Goal: Task Accomplishment & Management: Manage account settings

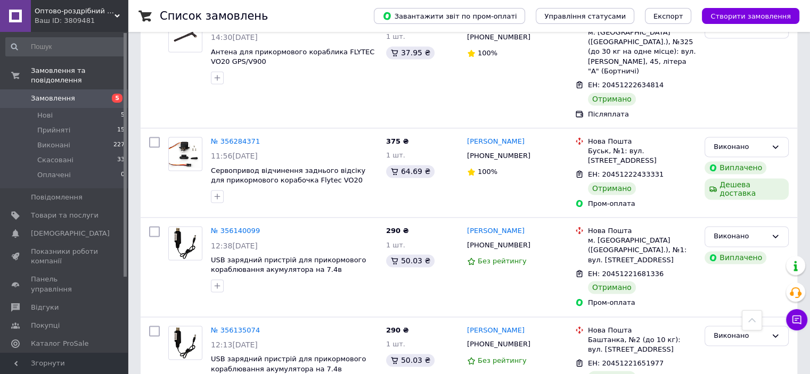
scroll to position [1671, 0]
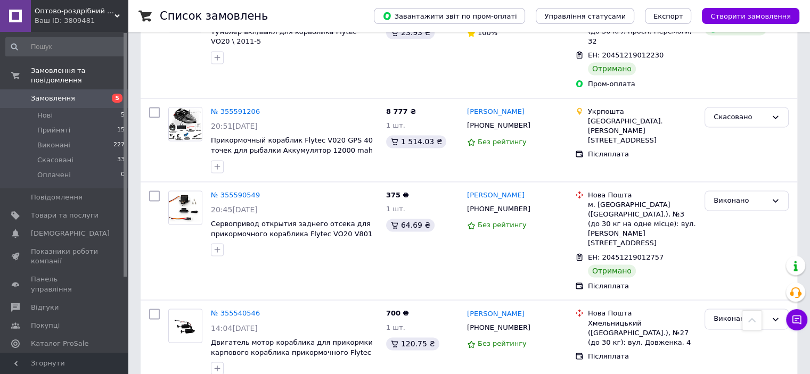
scroll to position [1692, 0]
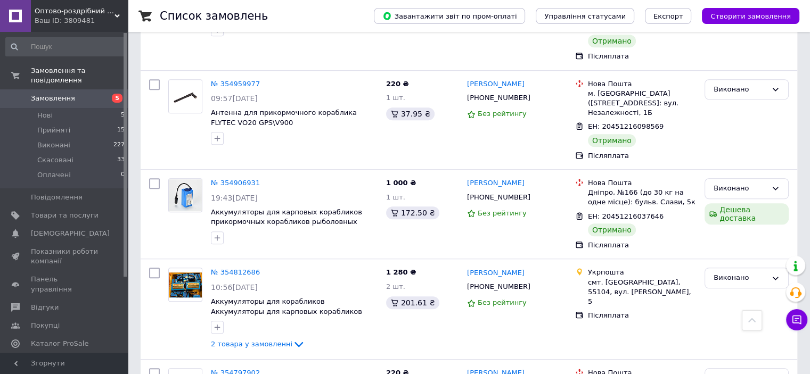
scroll to position [781, 0]
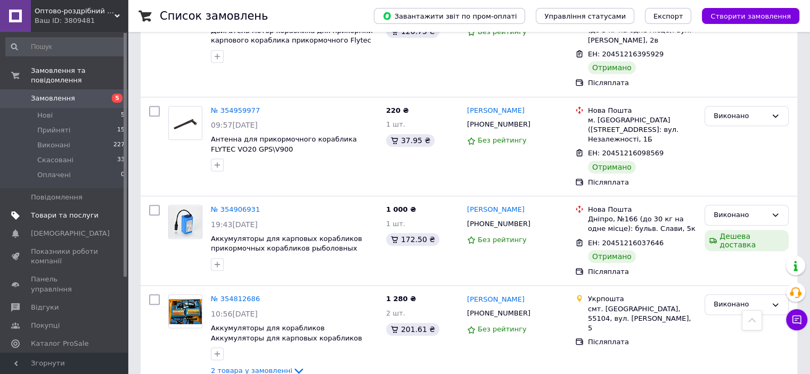
click at [83, 211] on span "Товари та послуги" at bounding box center [65, 216] width 68 height 10
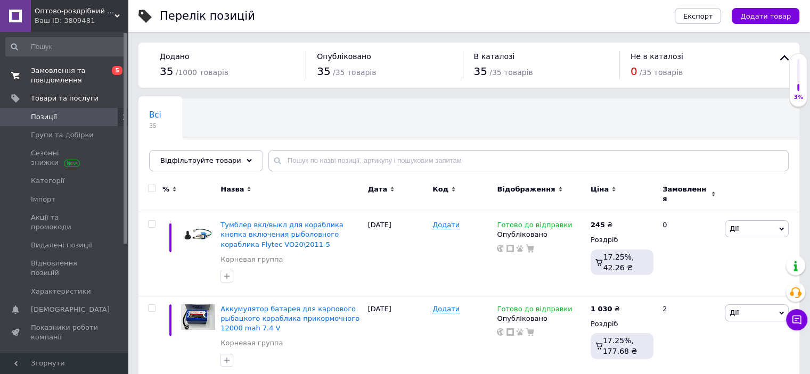
click at [73, 65] on link "Замовлення та повідомлення 0 5" at bounding box center [65, 76] width 131 height 28
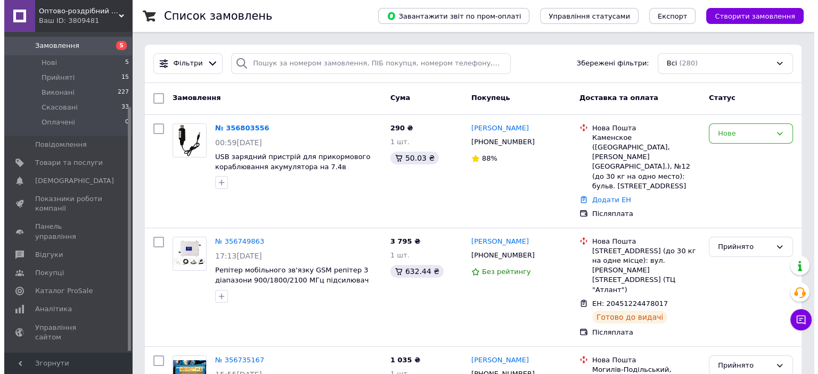
scroll to position [99, 0]
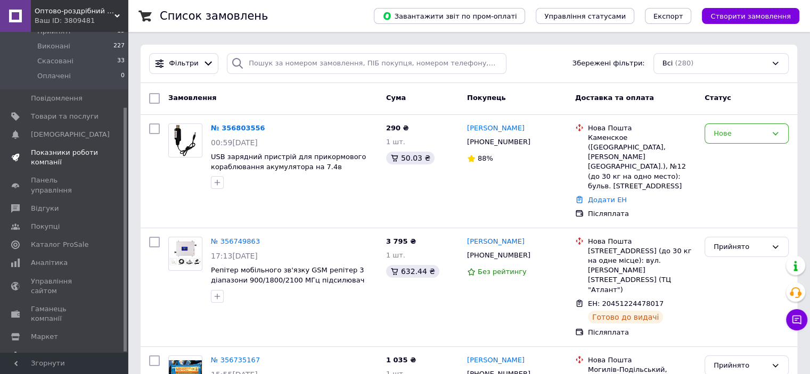
click at [76, 148] on span "Показники роботи компанії" at bounding box center [65, 157] width 68 height 19
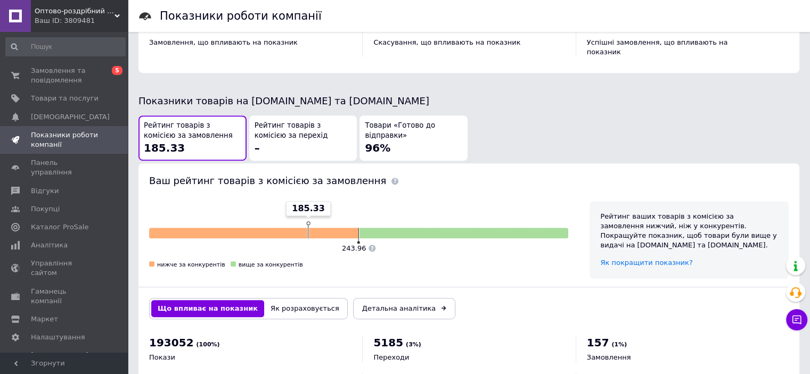
scroll to position [567, 0]
